Goal: Task Accomplishment & Management: Use online tool/utility

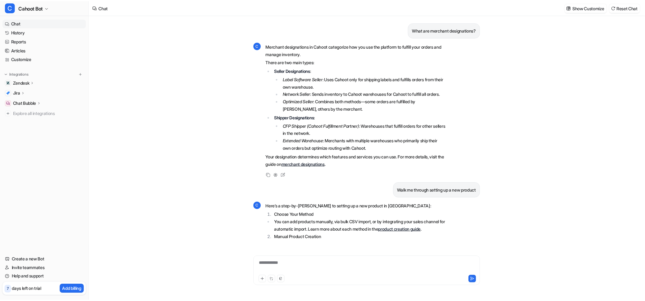
scroll to position [797, 0]
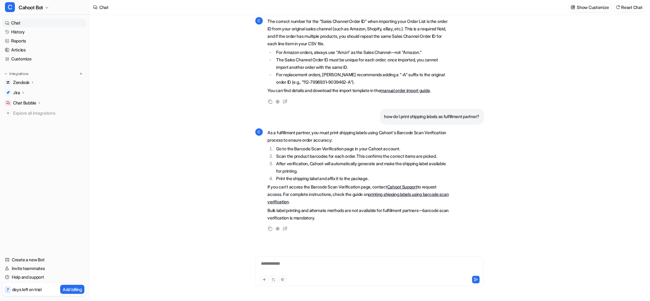
click at [16, 38] on link "Reports" at bounding box center [44, 41] width 84 height 9
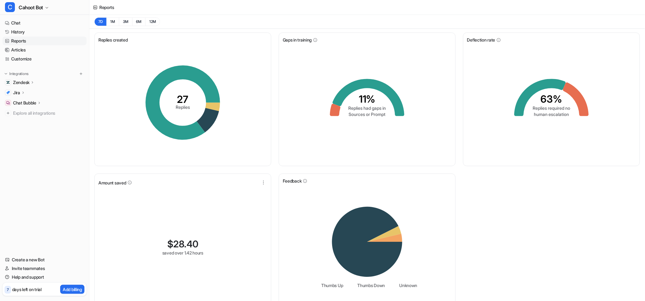
click at [260, 23] on div "7D 1M 3M 6M 12M" at bounding box center [366, 22] width 555 height 14
click at [20, 29] on link "History" at bounding box center [44, 32] width 84 height 9
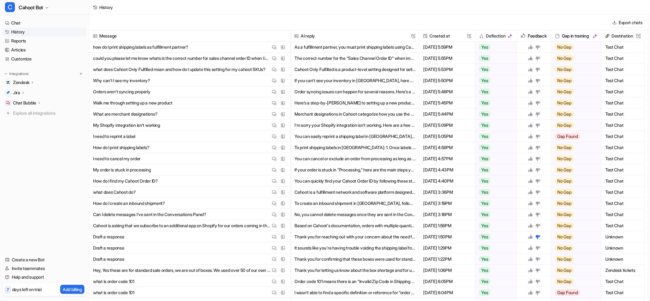
click at [178, 21] on div "Export chats" at bounding box center [369, 23] width 561 height 16
click at [234, 20] on div "Export chats" at bounding box center [369, 23] width 561 height 16
click at [190, 11] on div "History" at bounding box center [369, 7] width 561 height 15
click at [219, 25] on div "Export chats" at bounding box center [369, 23] width 561 height 16
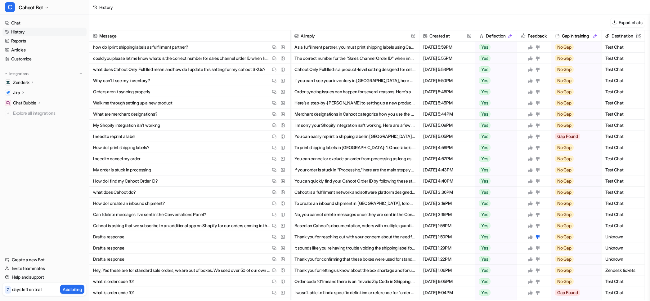
click at [219, 25] on div "Export chats" at bounding box center [369, 23] width 561 height 16
click at [160, 18] on div "Export chats" at bounding box center [369, 23] width 561 height 16
click at [303, 125] on button "I'm sorry your Shopify integration isn't working. Here are a few quick troubles…" at bounding box center [354, 125] width 121 height 11
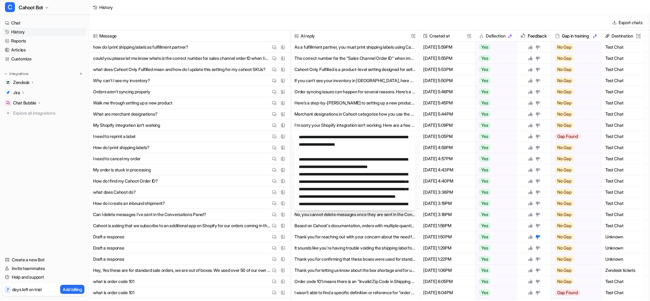
click at [20, 83] on p "Zendesk" at bounding box center [21, 82] width 16 height 6
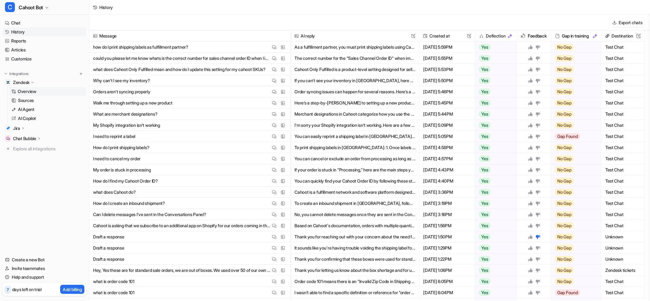
click at [22, 92] on p "Overview" at bounding box center [27, 91] width 19 height 6
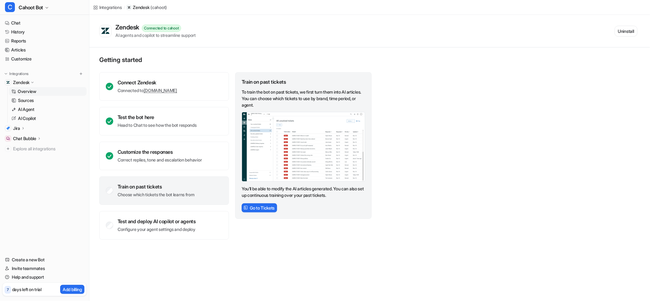
click at [226, 29] on div "Zendesk Connected to cahoot AI agents and copilot to streamline support Uninsta…" at bounding box center [368, 31] width 538 height 15
click at [135, 181] on div "Train on past tickets Choose which tickets the bot learns from" at bounding box center [164, 191] width 130 height 29
click at [258, 208] on button "Go to Tickets" at bounding box center [259, 208] width 35 height 9
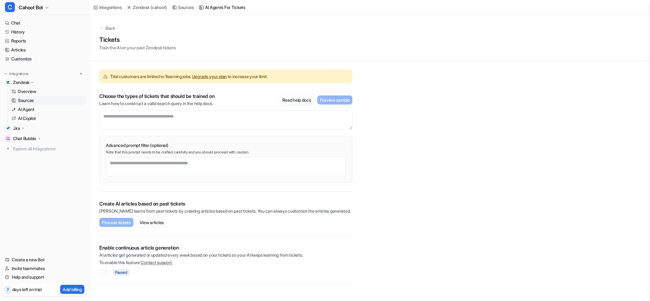
click at [209, 41] on div "Tickets Train the AI on your past Zendesk tickets" at bounding box center [369, 43] width 541 height 16
click at [206, 76] on link "Upgrade your plan" at bounding box center [209, 76] width 35 height 5
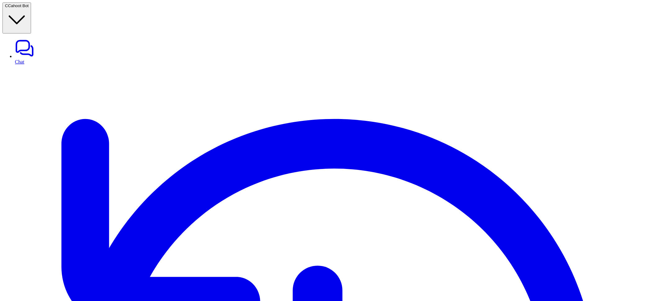
paste textarea "**********"
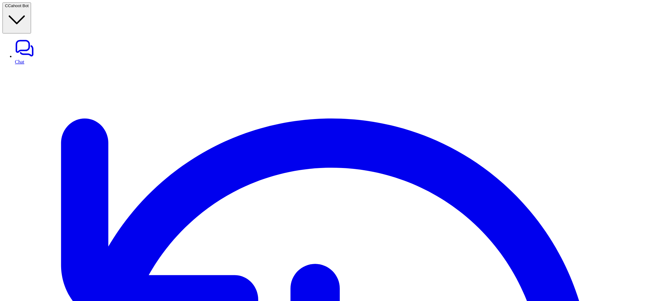
type textarea "**********"
drag, startPoint x: 199, startPoint y: 120, endPoint x: 100, endPoint y: 115, distance: 99.1
